Goal: Information Seeking & Learning: Check status

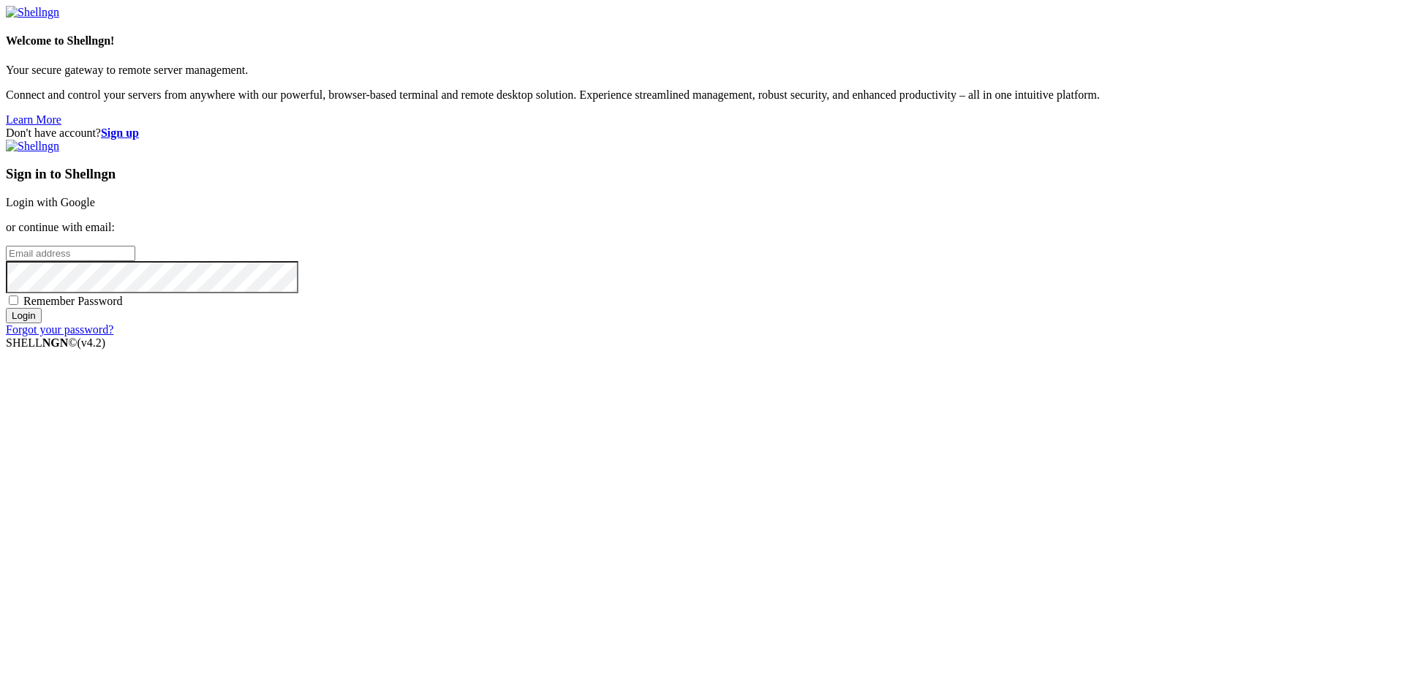
click at [95, 208] on link "Login with Google" at bounding box center [50, 202] width 89 height 12
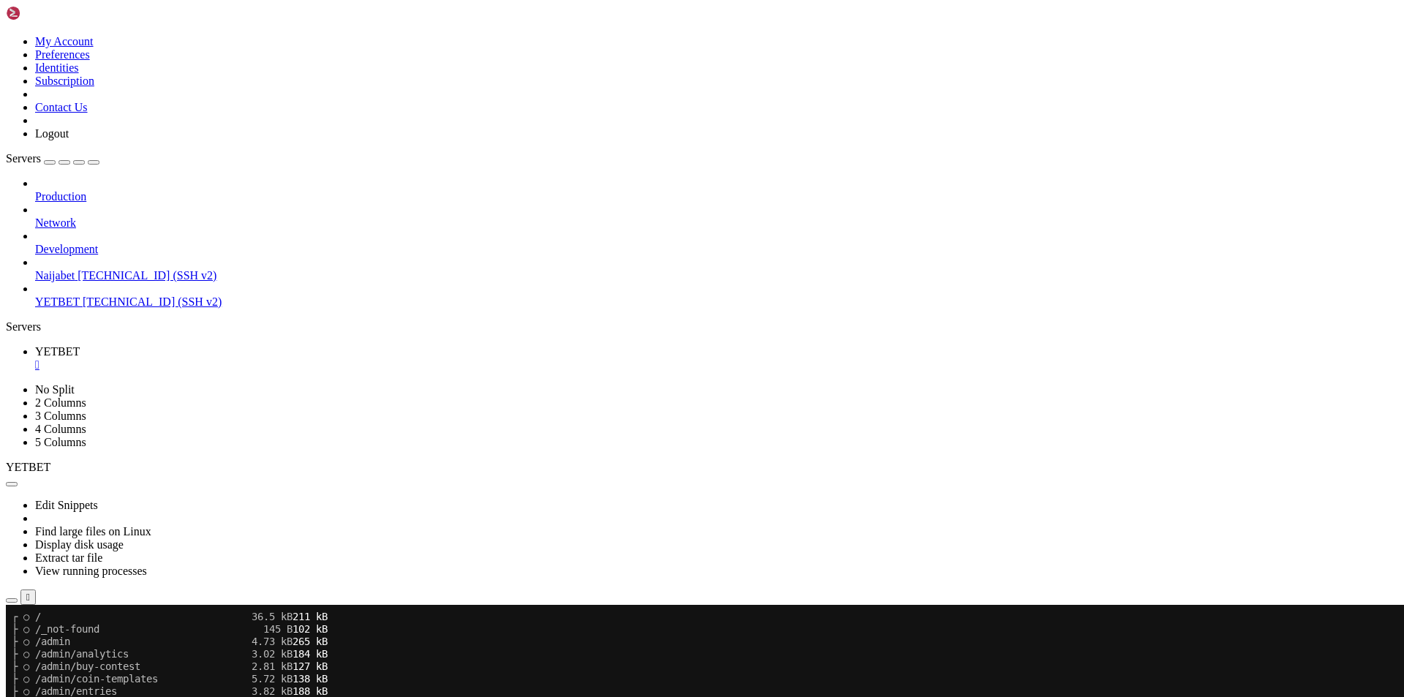
scroll to position [833, 0]
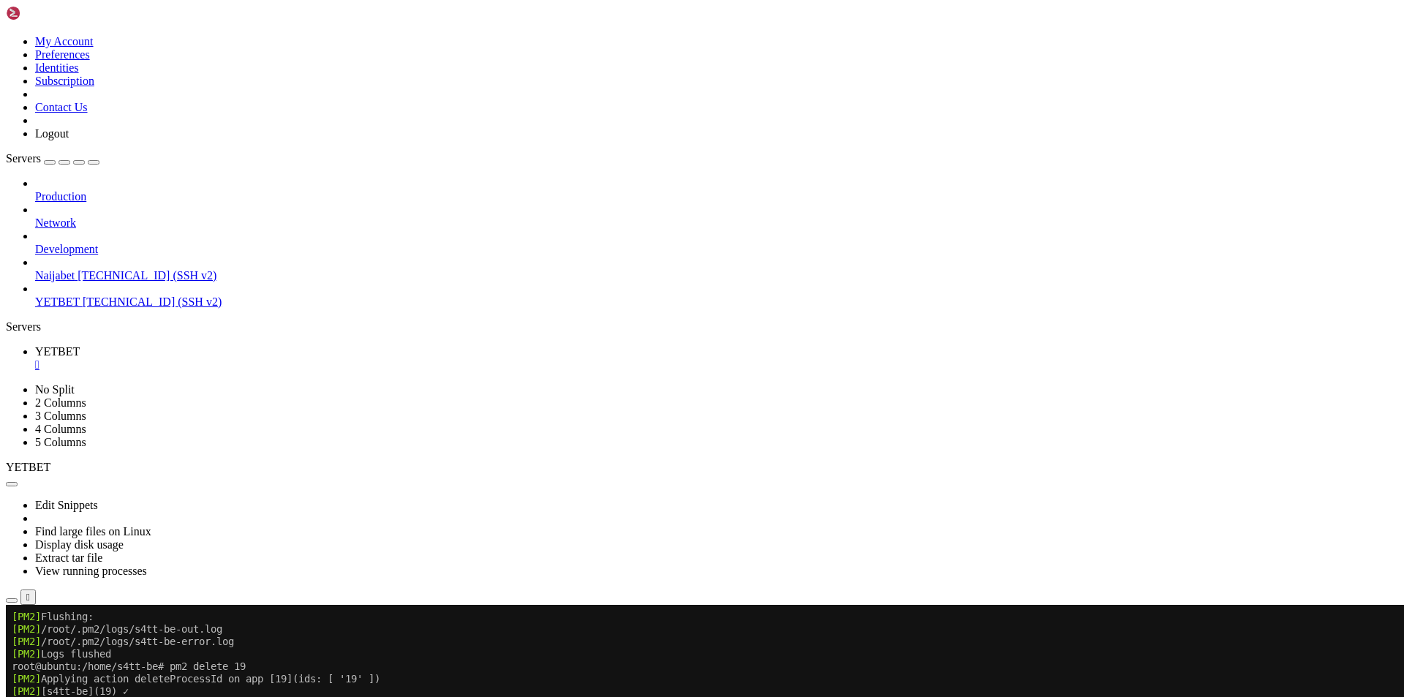
scroll to position [2287, 0]
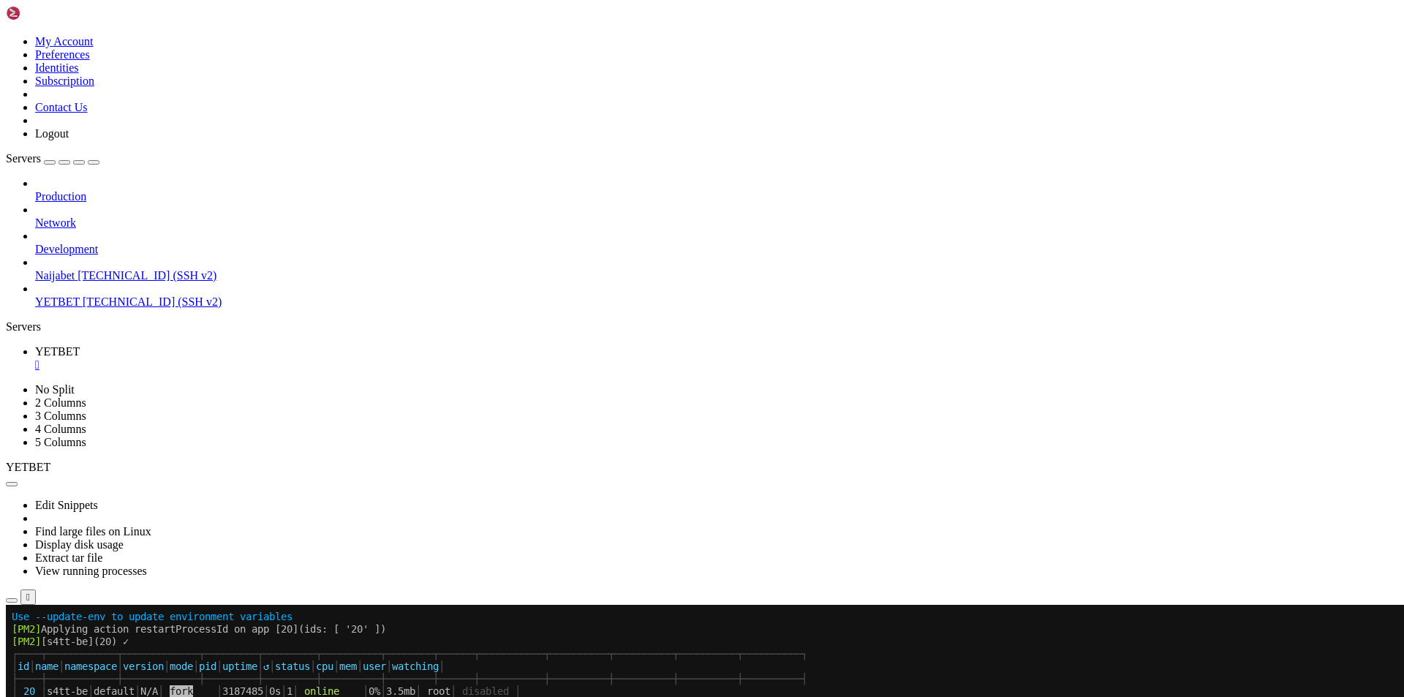
scroll to position [2933, 0]
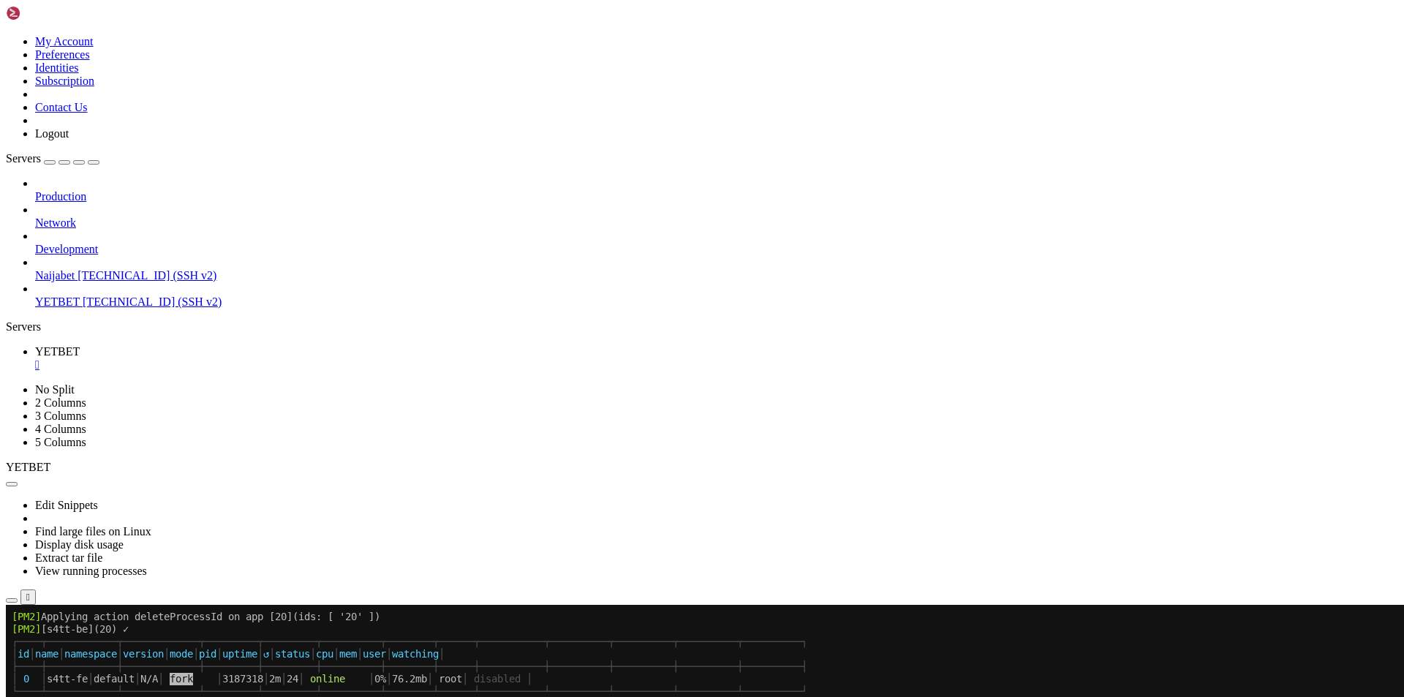
scroll to position [3679, 0]
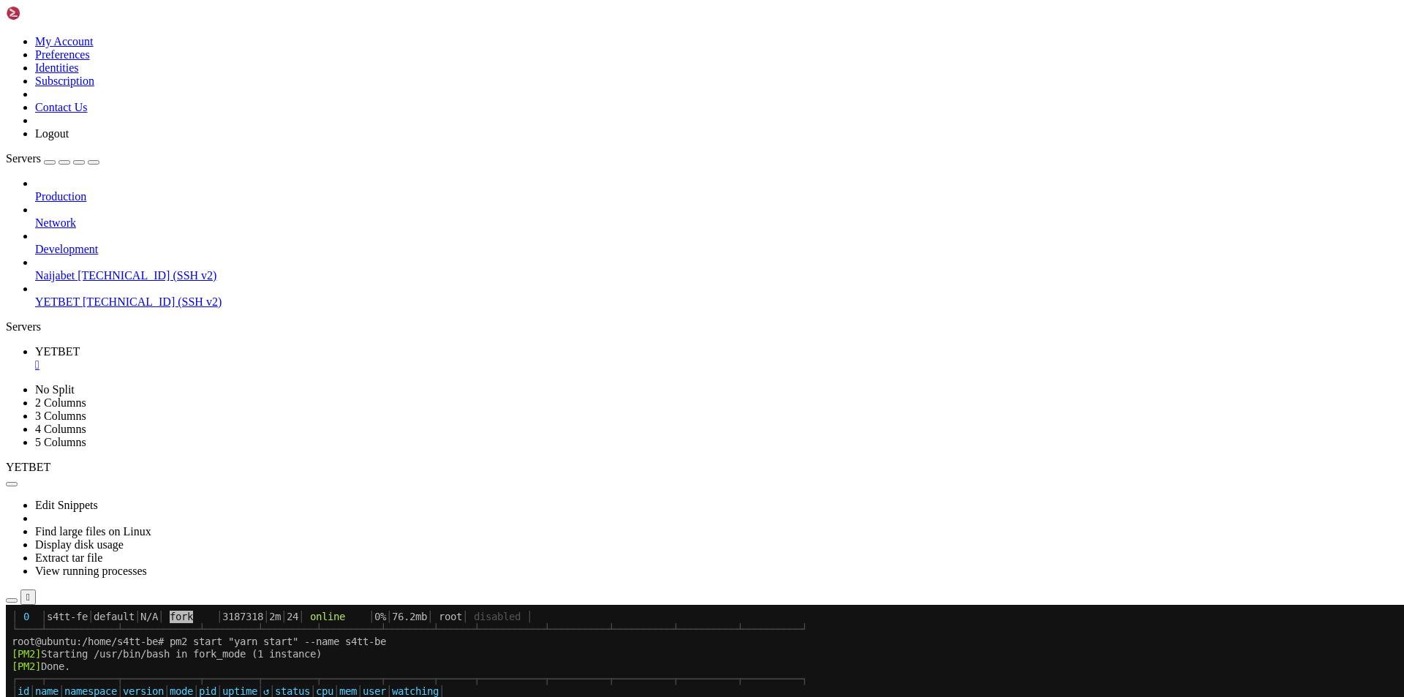
scroll to position [3741, 0]
drag, startPoint x: 98, startPoint y: 1111, endPoint x: 241, endPoint y: 1108, distance: 142.6
copy x-row "Player [PERSON_NAME] placed be"
drag, startPoint x: 100, startPoint y: 1078, endPoint x: 281, endPoint y: 1076, distance: 180.6
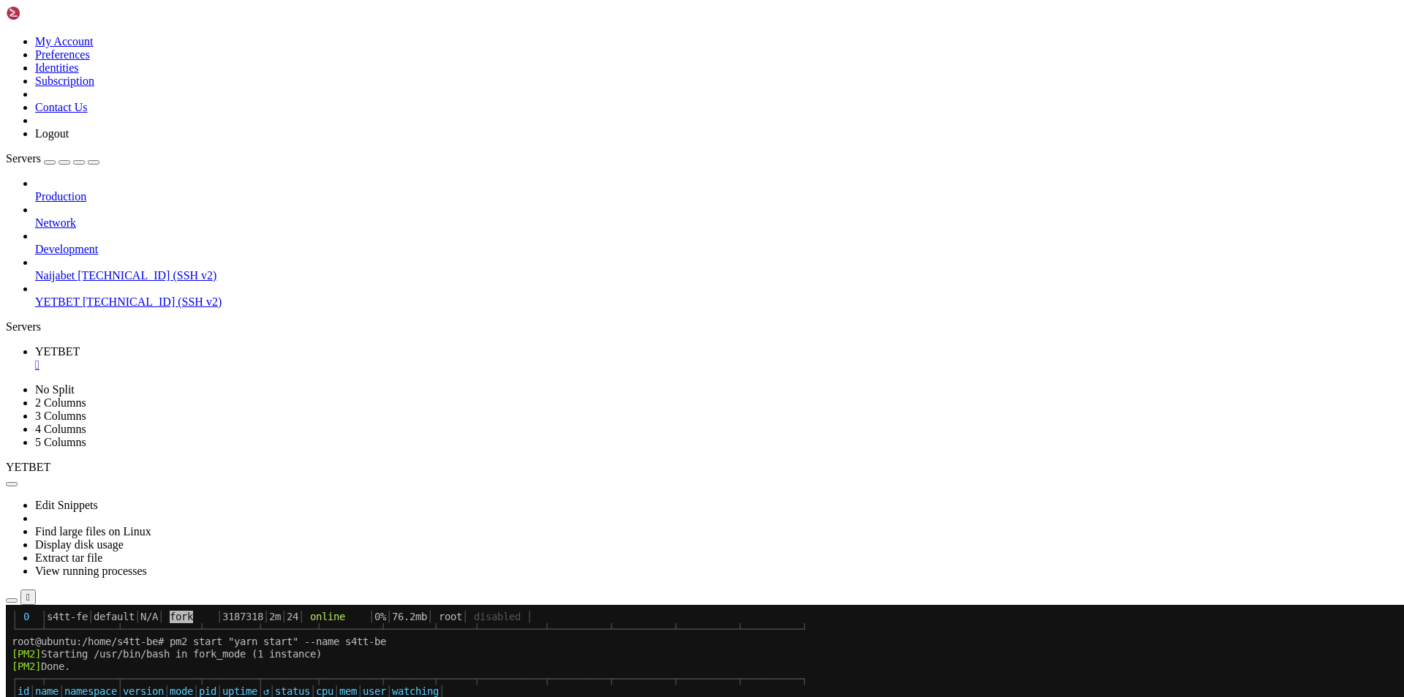
drag, startPoint x: 295, startPoint y: 1076, endPoint x: 415, endPoint y: 1076, distance: 120.6
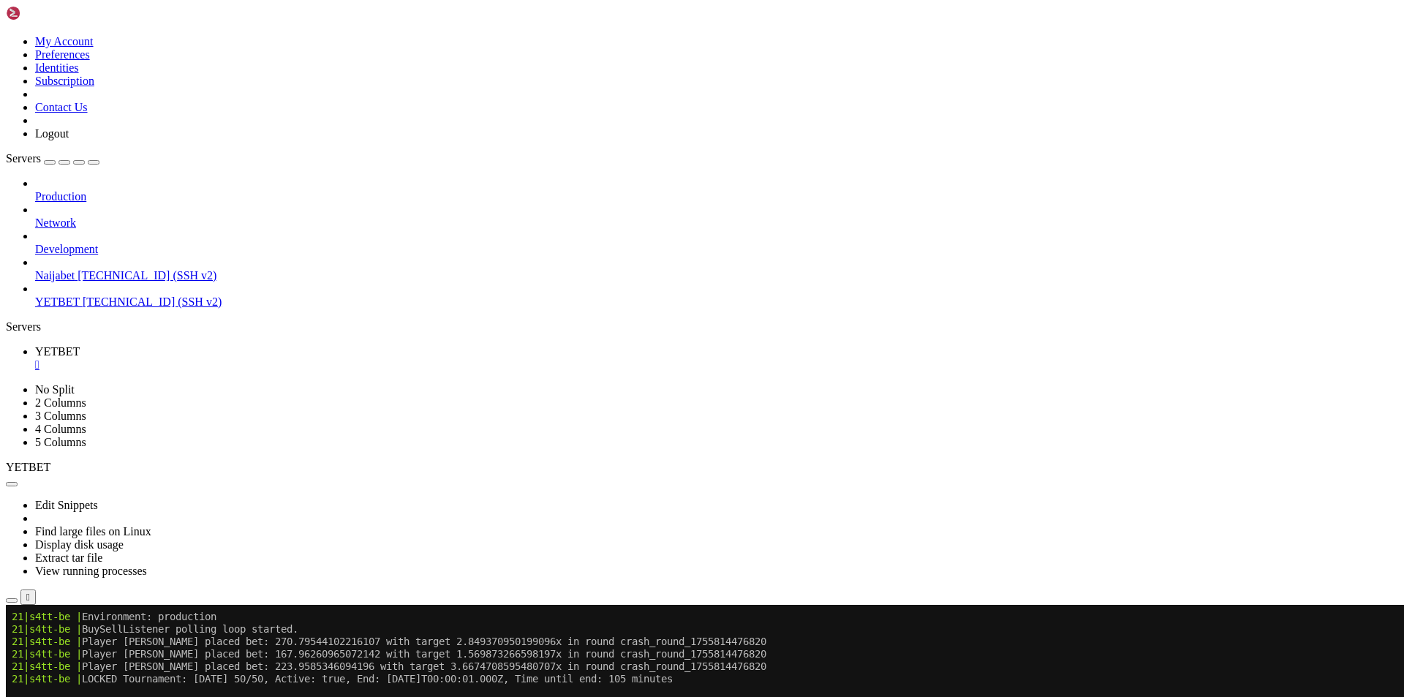
scroll to position [4164, 0]
